Goal: Task Accomplishment & Management: Manage account settings

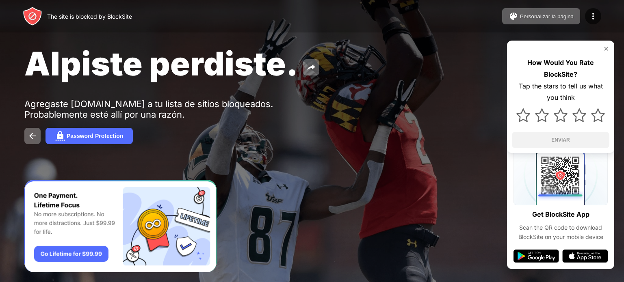
click at [531, 19] on div "Personalizar la página" at bounding box center [547, 16] width 54 height 6
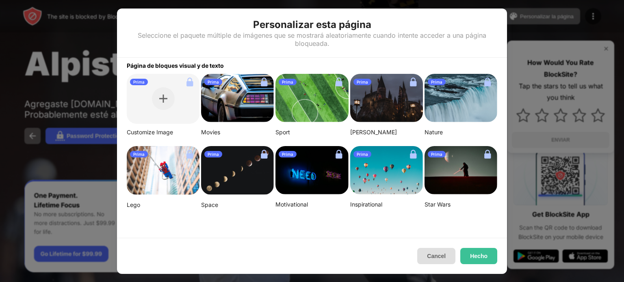
click at [425, 251] on button "Cancel" at bounding box center [436, 256] width 38 height 16
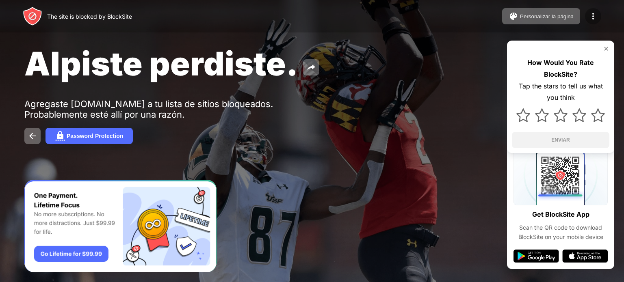
click at [594, 19] on img at bounding box center [594, 16] width 10 height 10
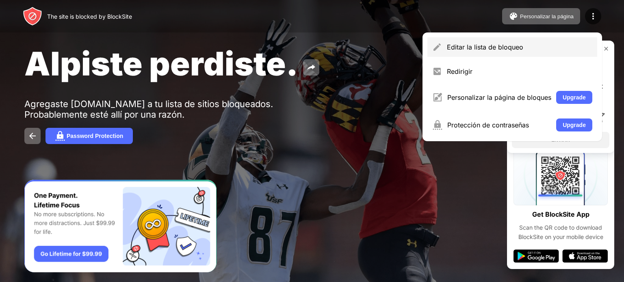
click at [471, 46] on div "Editar la lista de bloqueo" at bounding box center [520, 47] width 146 height 8
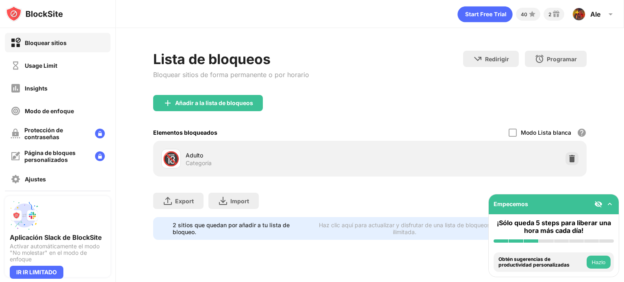
click at [67, 67] on div "Usage Limit" at bounding box center [58, 66] width 106 height 20
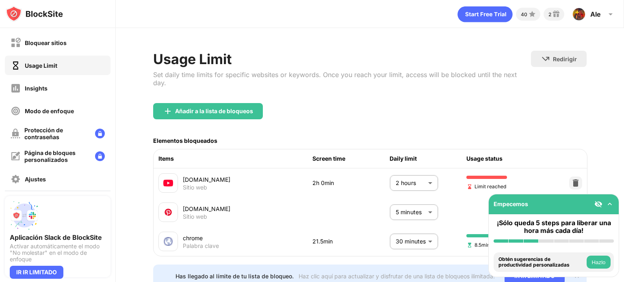
click at [399, 187] on body "Bloquear sitios Usage Limit Insights Modo de enfoque Protección de contraseñas …" at bounding box center [312, 141] width 624 height 282
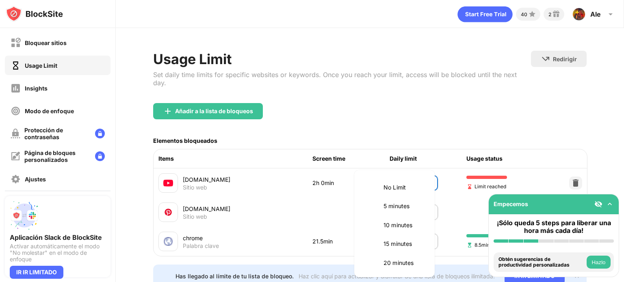
scroll to position [228, 0]
click at [393, 245] on p "2.5 hours" at bounding box center [404, 243] width 41 height 9
type input "***"
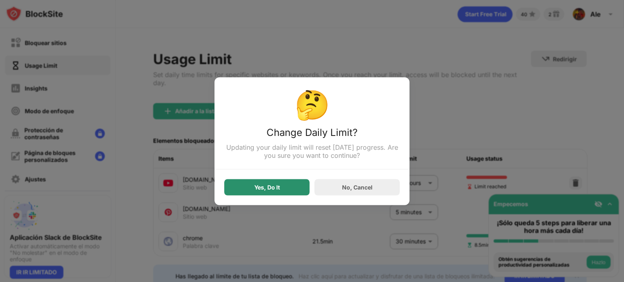
click at [274, 181] on div "Yes, Do It" at bounding box center [266, 187] width 85 height 16
